Goal: Task Accomplishment & Management: Manage account settings

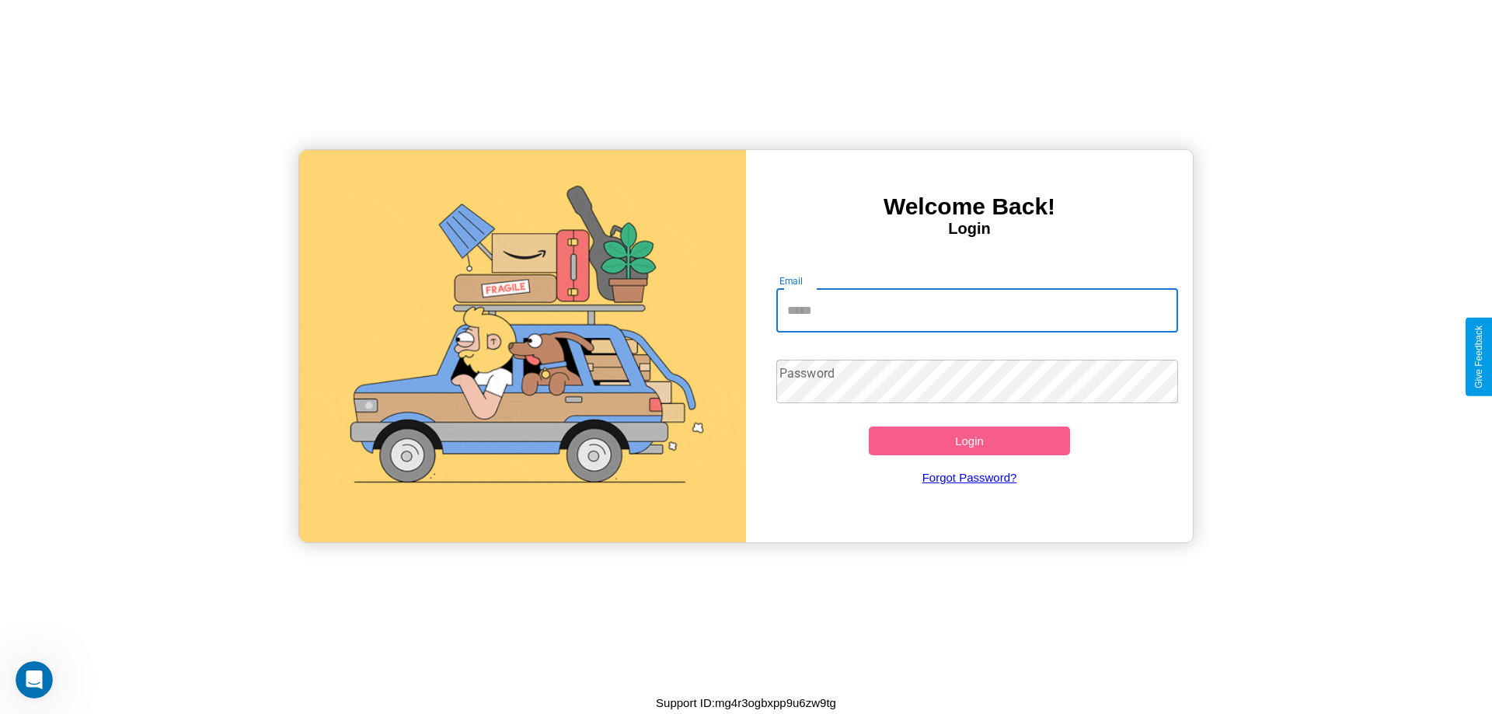
click at [977, 310] on input "Email" at bounding box center [977, 311] width 403 height 44
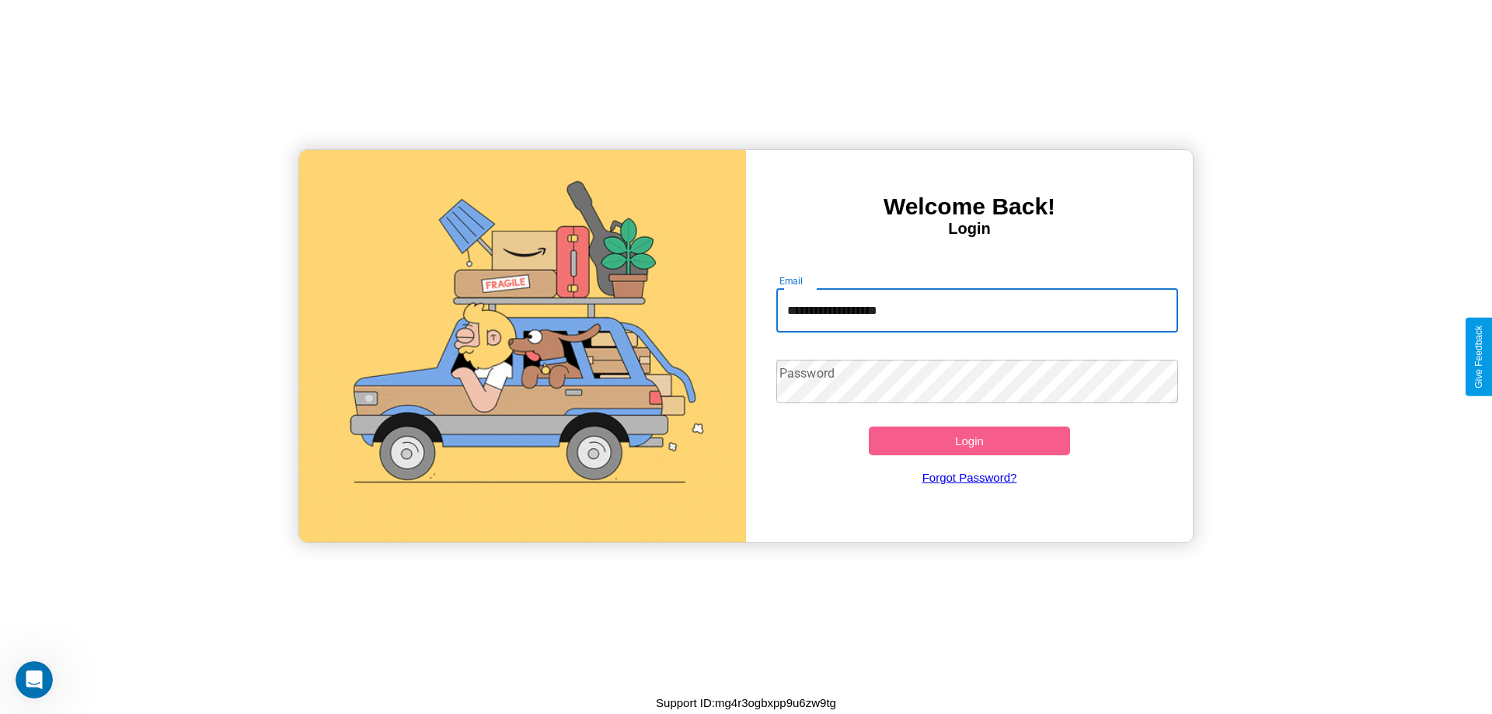
type input "**********"
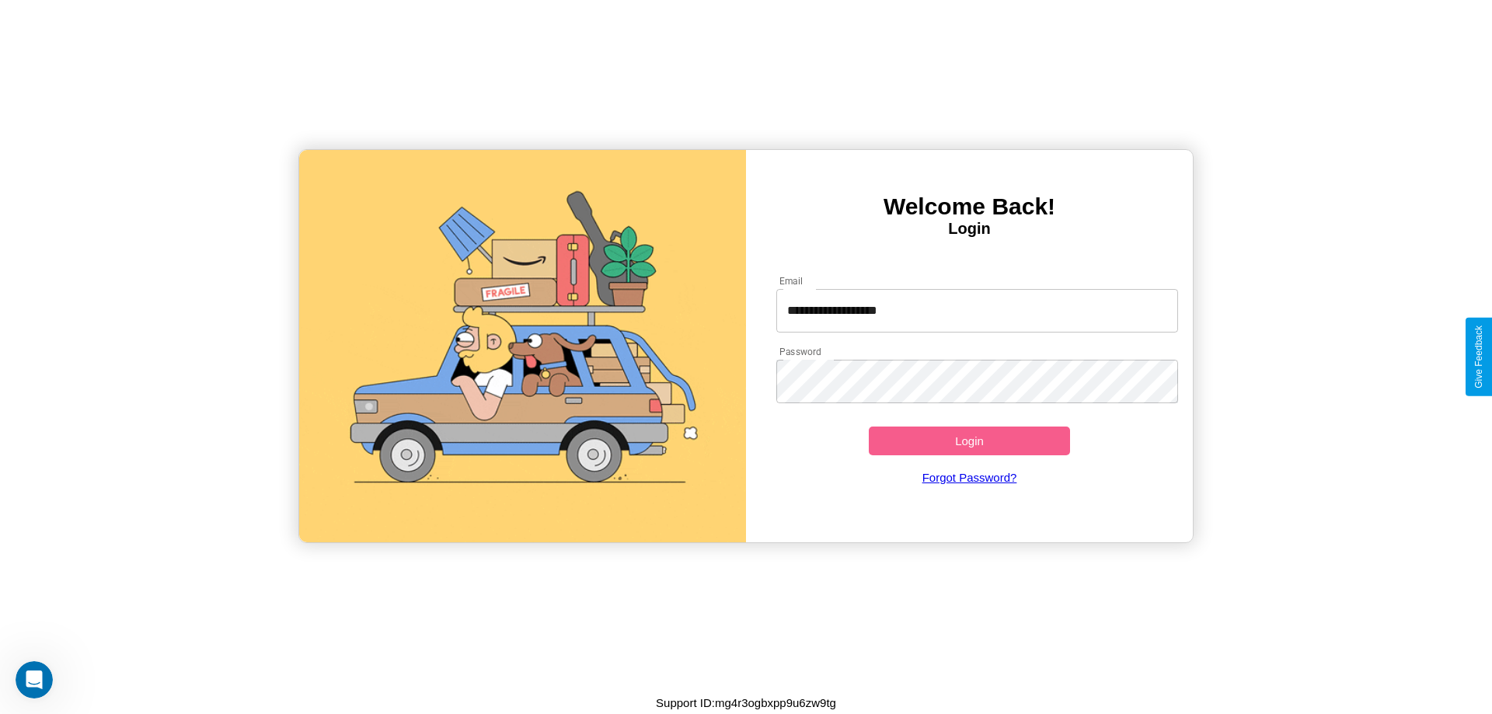
click at [969, 441] on button "Login" at bounding box center [969, 441] width 201 height 29
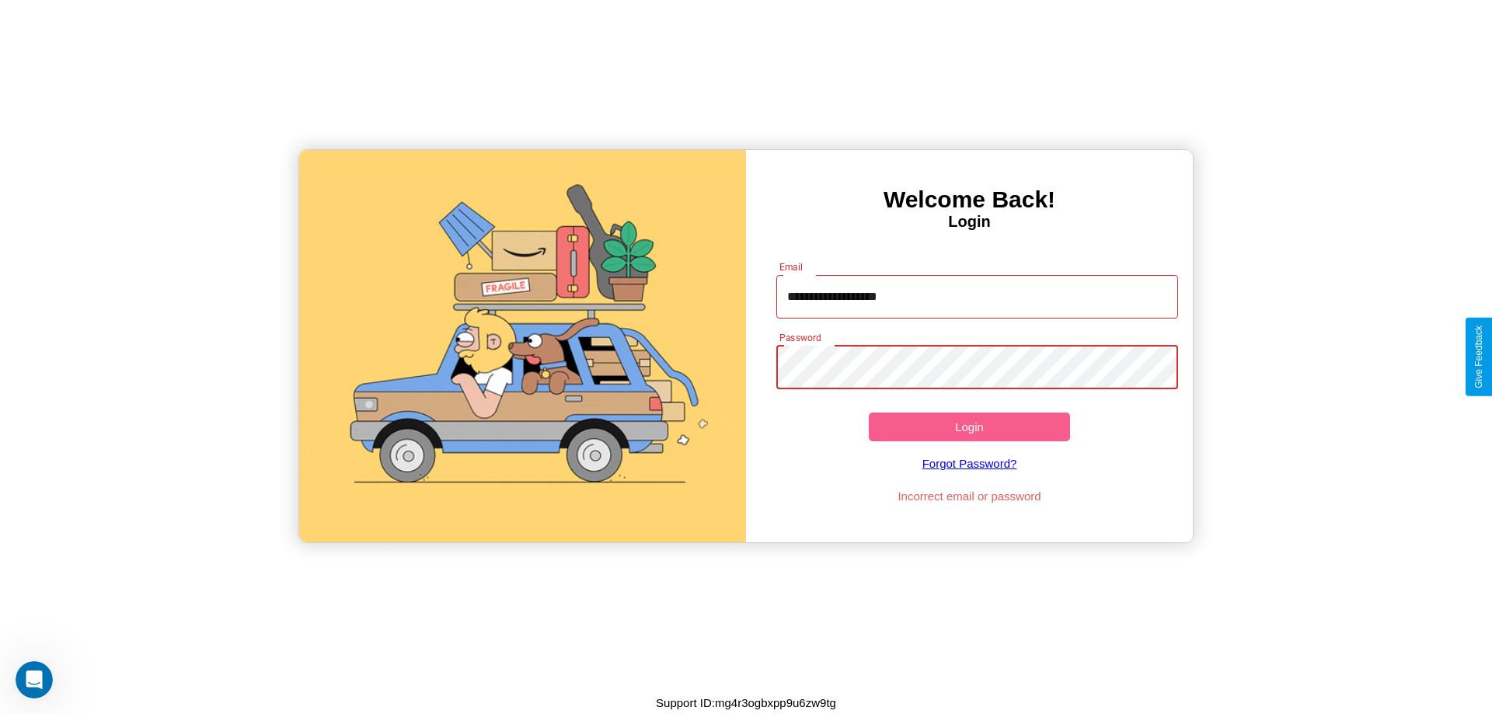
click at [969, 427] on button "Login" at bounding box center [969, 427] width 201 height 29
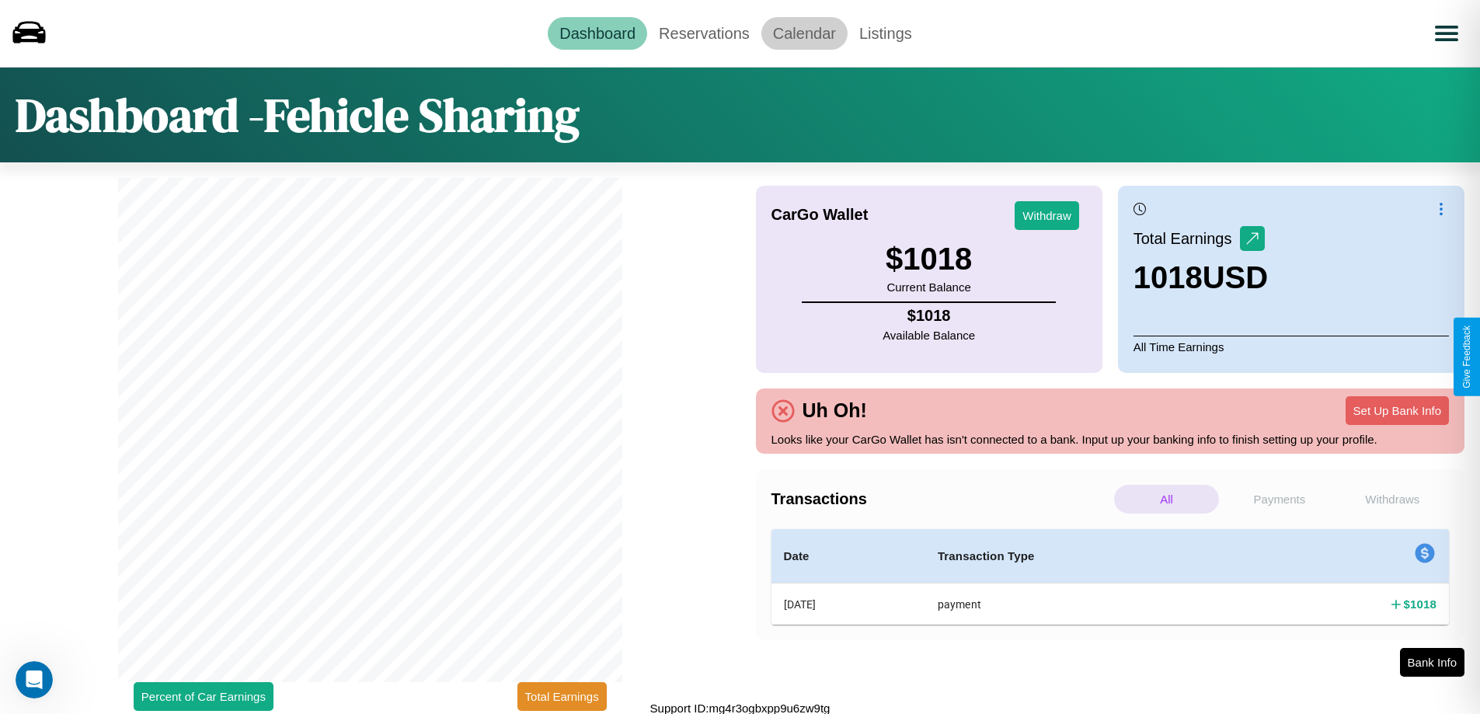
click at [804, 33] on link "Calendar" at bounding box center [805, 33] width 86 height 33
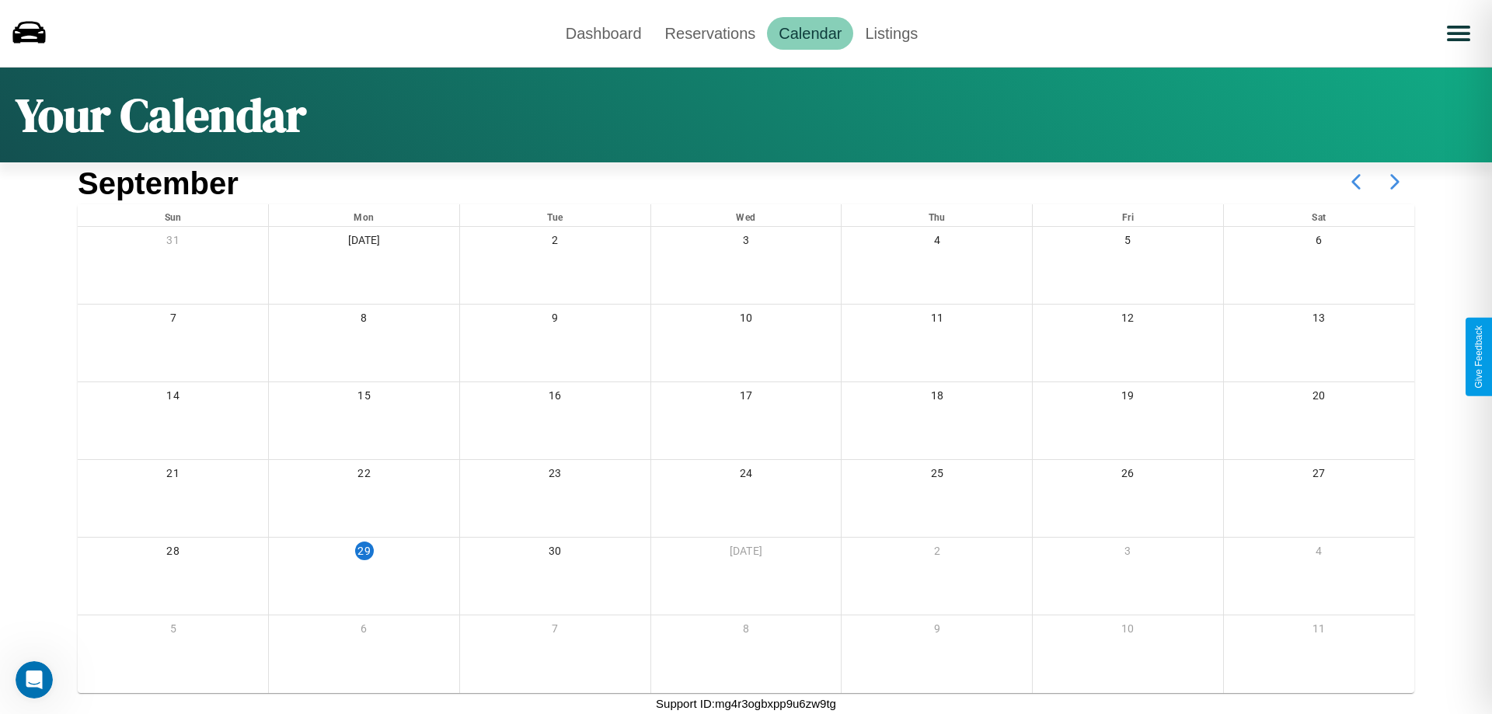
click at [1395, 182] on icon at bounding box center [1394, 181] width 39 height 39
click at [709, 33] on link "Reservations" at bounding box center [711, 33] width 114 height 33
